Goal: Task Accomplishment & Management: Manage account settings

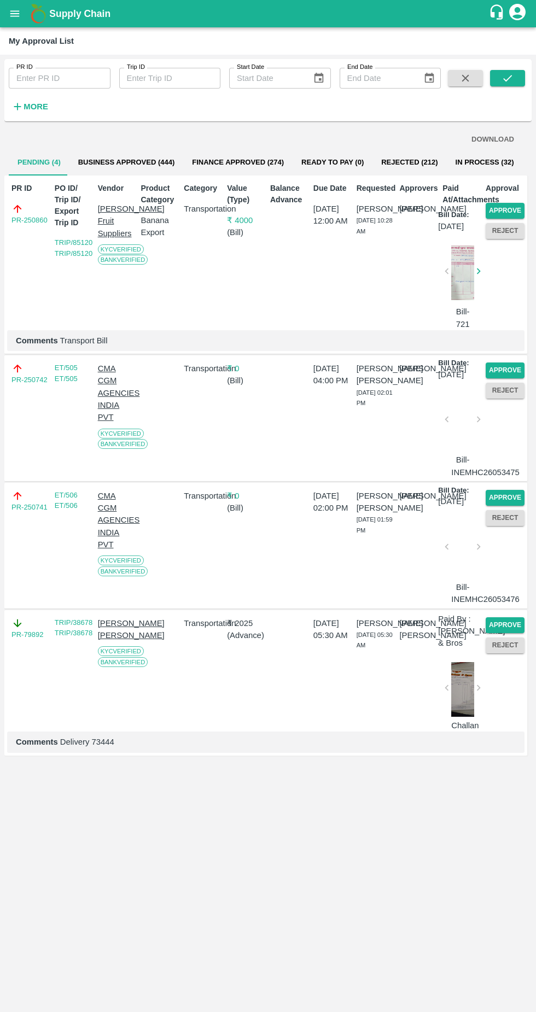
click at [514, 369] on button "Approve" at bounding box center [505, 371] width 39 height 16
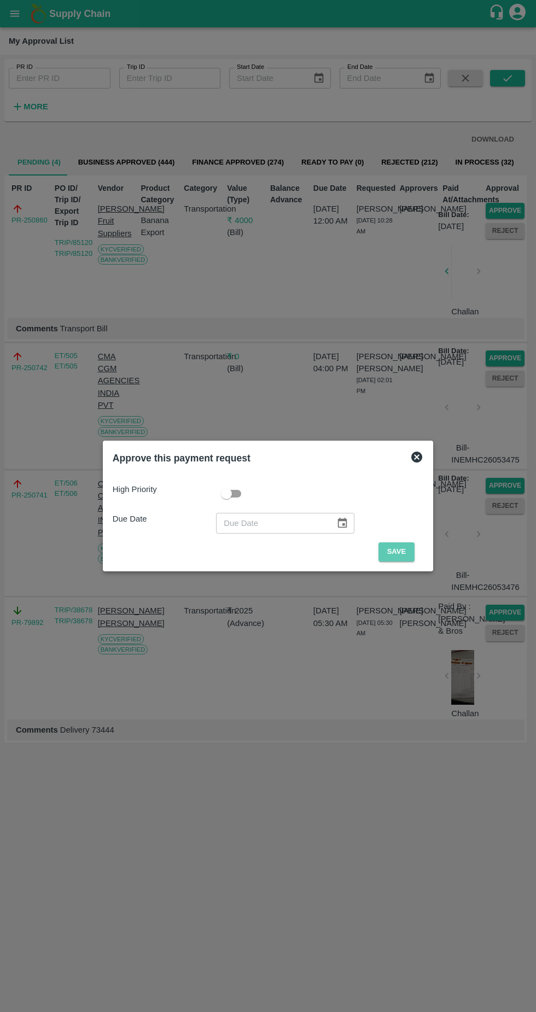
click at [398, 552] on button "Save" at bounding box center [397, 552] width 36 height 19
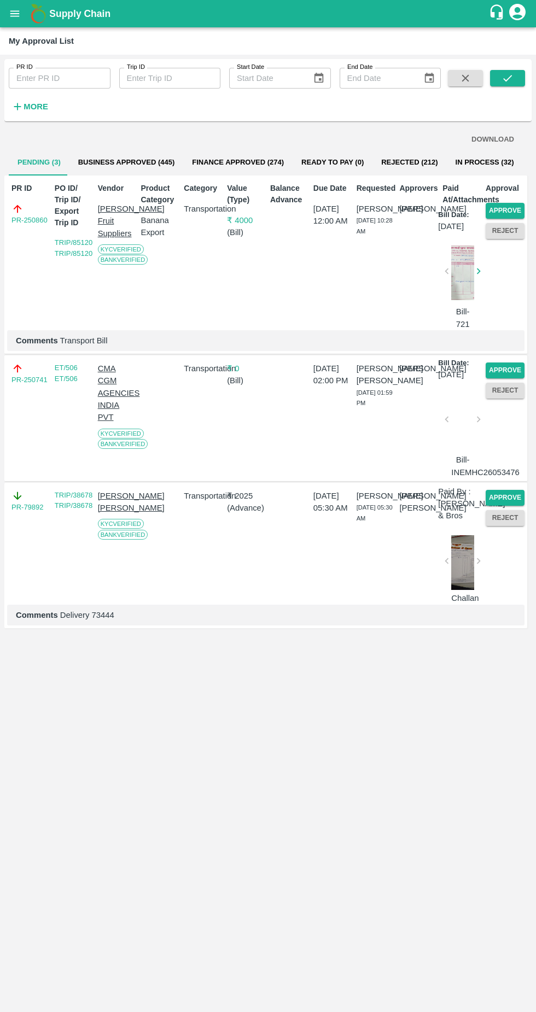
click at [508, 365] on button "Approve" at bounding box center [505, 371] width 39 height 16
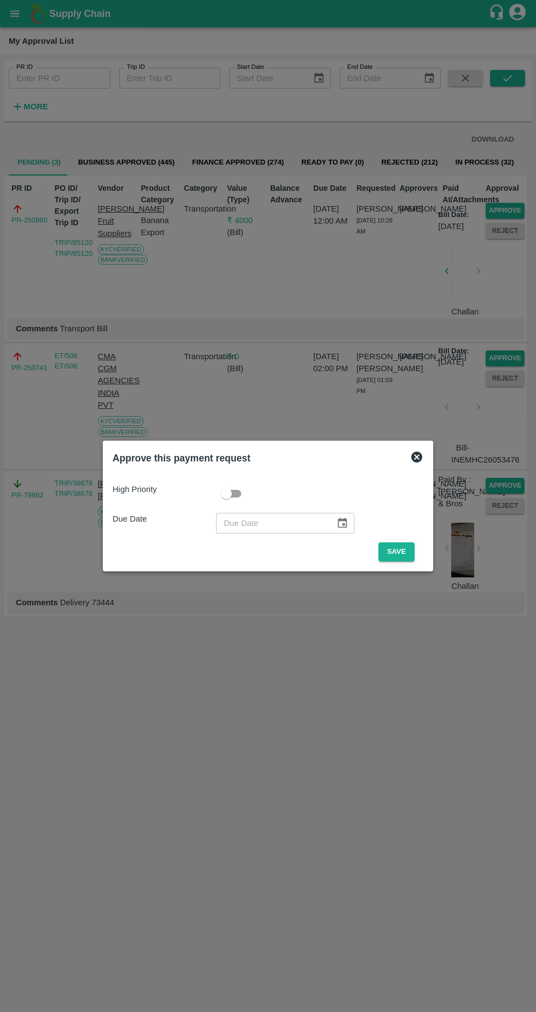
click at [400, 554] on button "Save" at bounding box center [397, 552] width 36 height 19
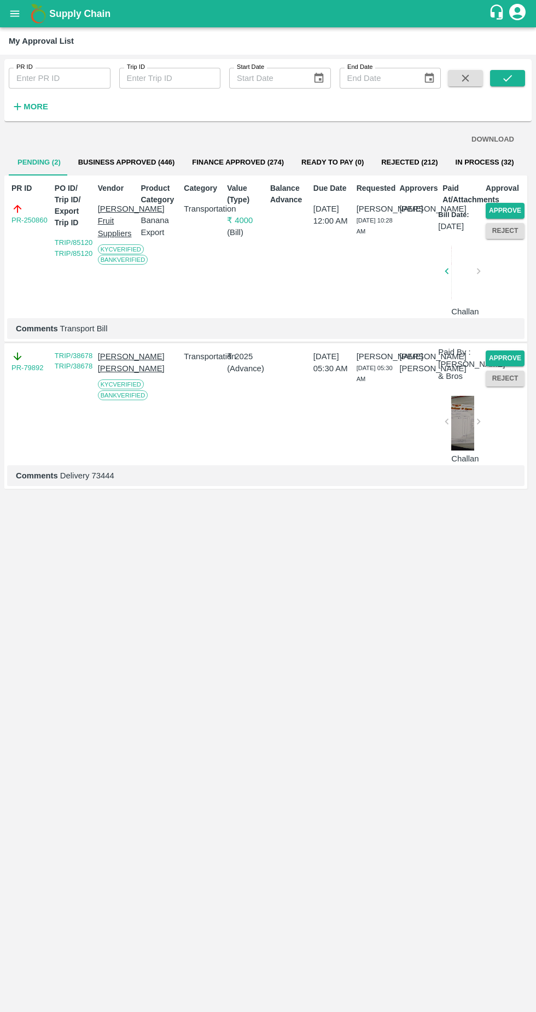
click at [44, 104] on strong "More" at bounding box center [36, 106] width 25 height 9
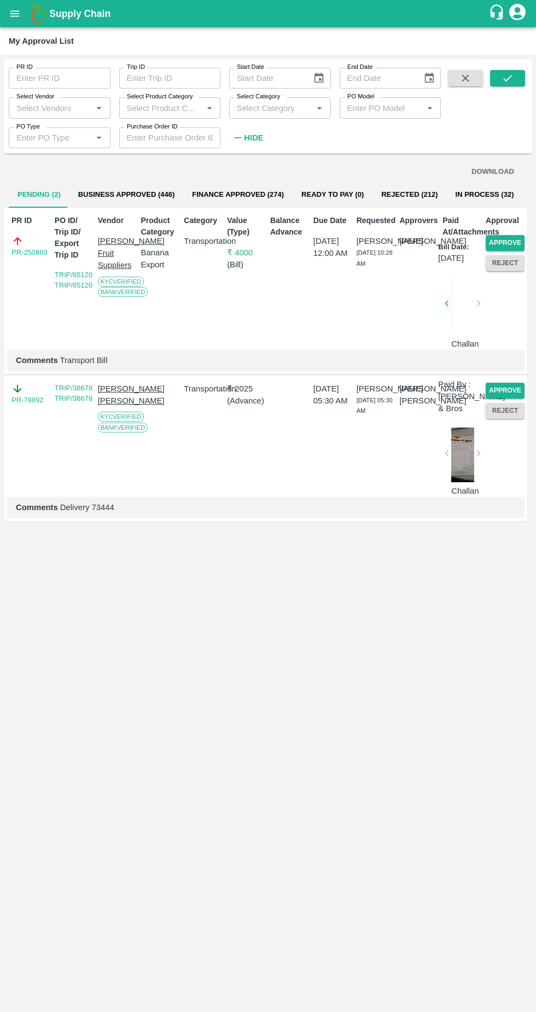
click at [56, 108] on input "Select Vendor" at bounding box center [50, 108] width 77 height 14
click at [65, 134] on div "A2 ENTERPRISES-Transporter" at bounding box center [62, 138] width 80 height 25
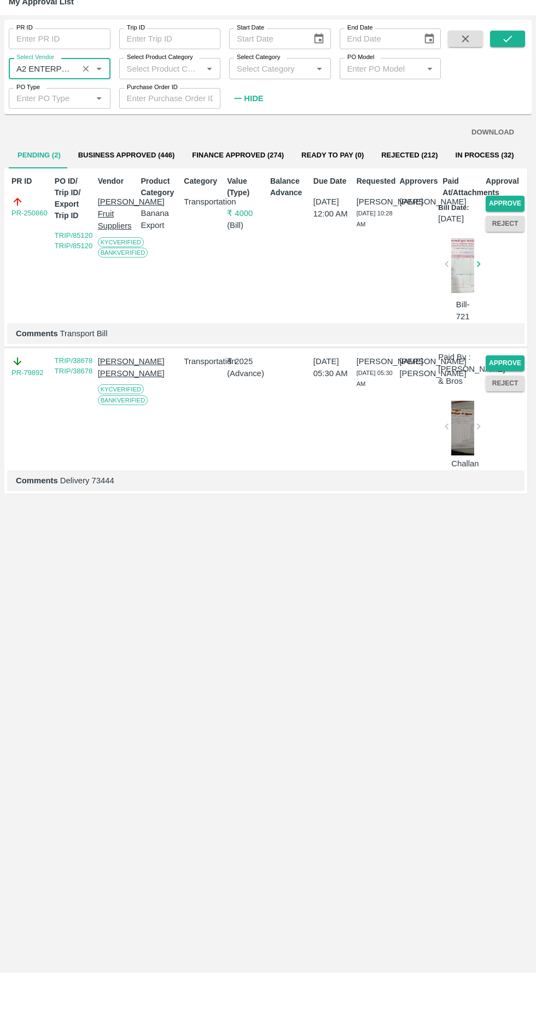
type input "A2 ENTERPRISES-Transporter"
click at [522, 80] on button "submit" at bounding box center [507, 78] width 35 height 16
